Goal: Task Accomplishment & Management: Manage account settings

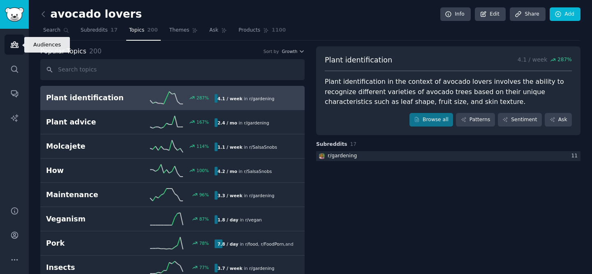
click at [16, 46] on icon "Sidebar" at bounding box center [14, 44] width 9 height 9
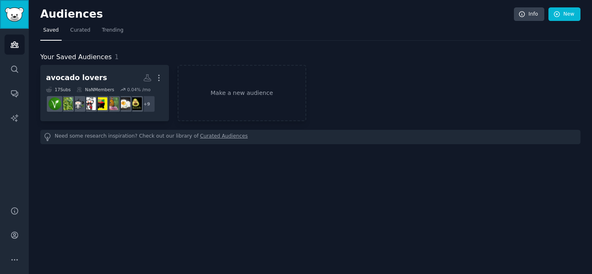
click at [18, 18] on img "Sidebar" at bounding box center [14, 14] width 19 height 14
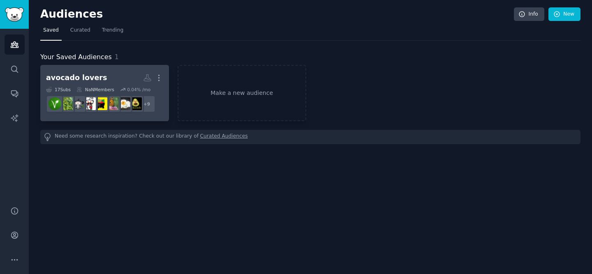
click at [130, 85] on h2 "avocado lovers More" at bounding box center [104, 78] width 117 height 14
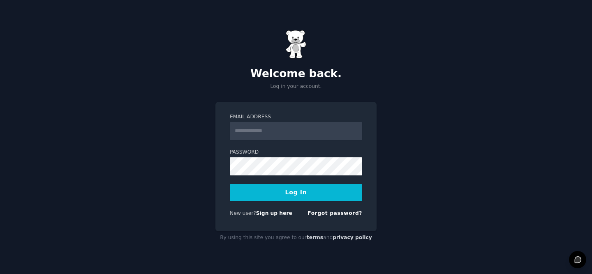
click at [282, 128] on input "Email Address" at bounding box center [296, 131] width 132 height 18
type input "**********"
click at [310, 194] on button "Log In" at bounding box center [296, 192] width 132 height 17
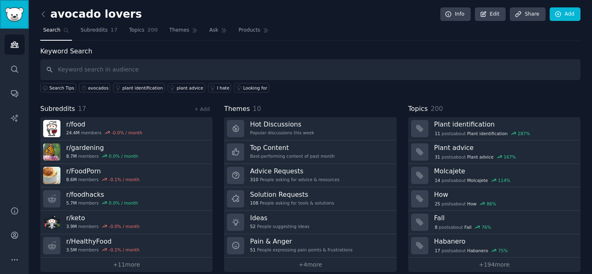
click at [15, 15] on img "Sidebar" at bounding box center [14, 14] width 19 height 14
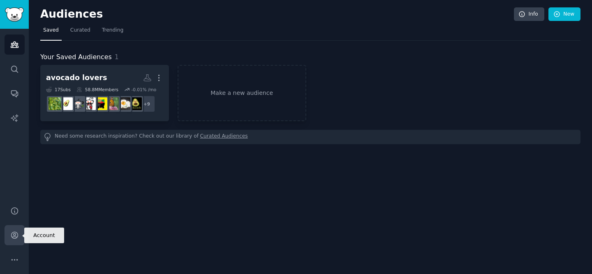
click at [12, 234] on icon "Sidebar" at bounding box center [14, 235] width 9 height 9
